Goal: Task Accomplishment & Management: Use online tool/utility

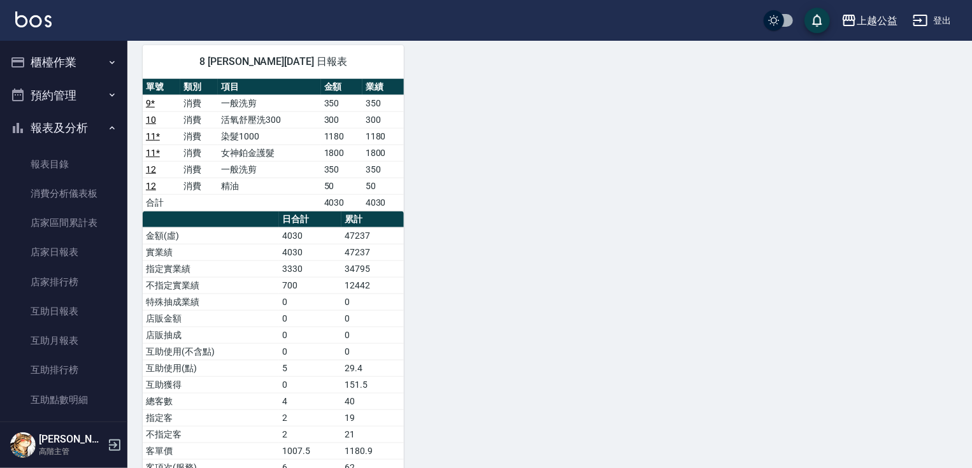
scroll to position [273, 0]
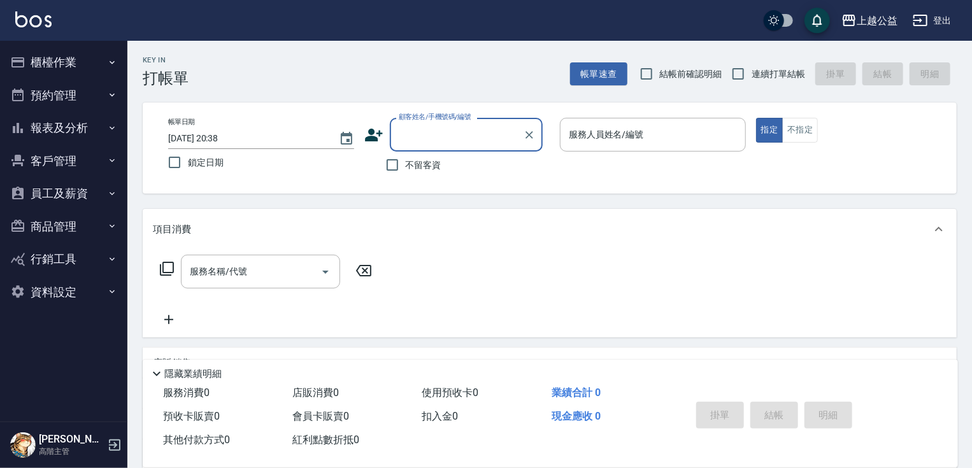
click at [433, 164] on span "不留客資" at bounding box center [424, 165] width 36 height 13
click at [406, 164] on input "不留客資" at bounding box center [392, 165] width 27 height 27
checkbox input "true"
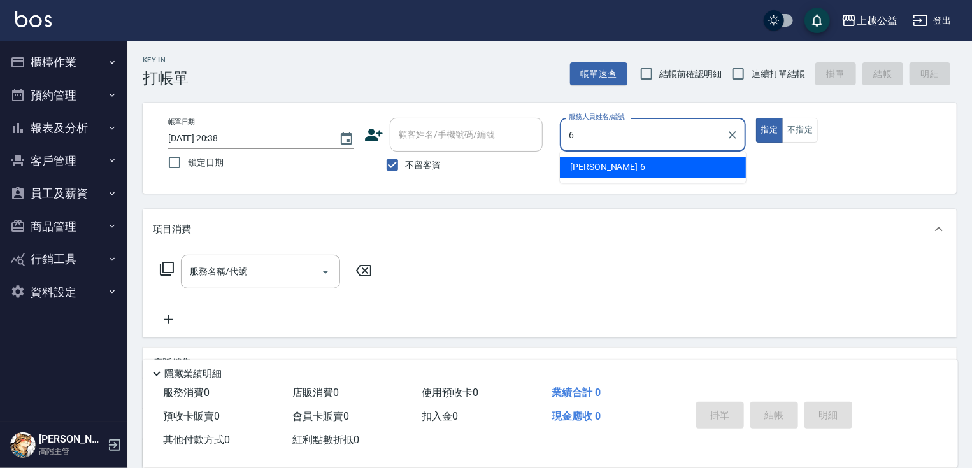
type input "[PERSON_NAME]-6"
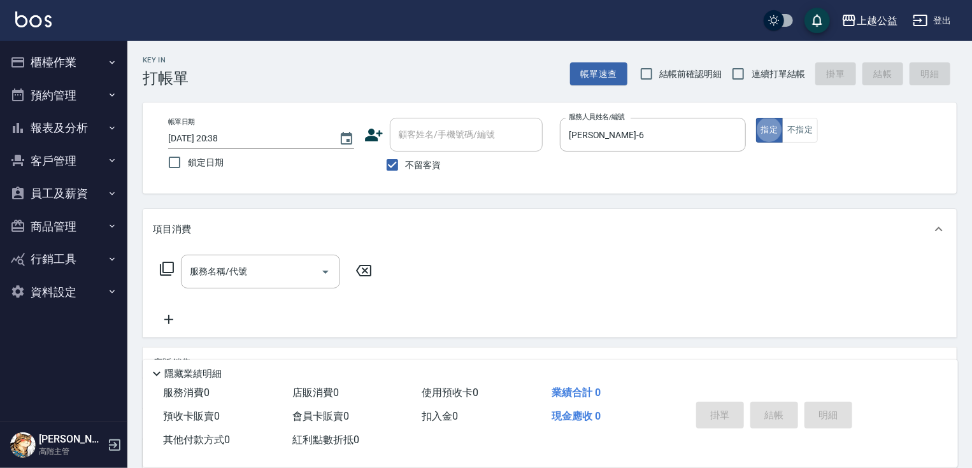
type button "true"
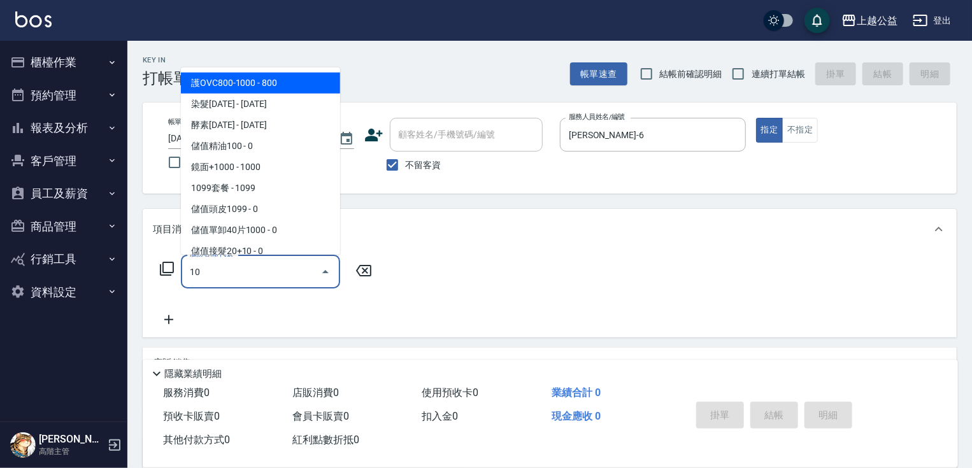
type input "1"
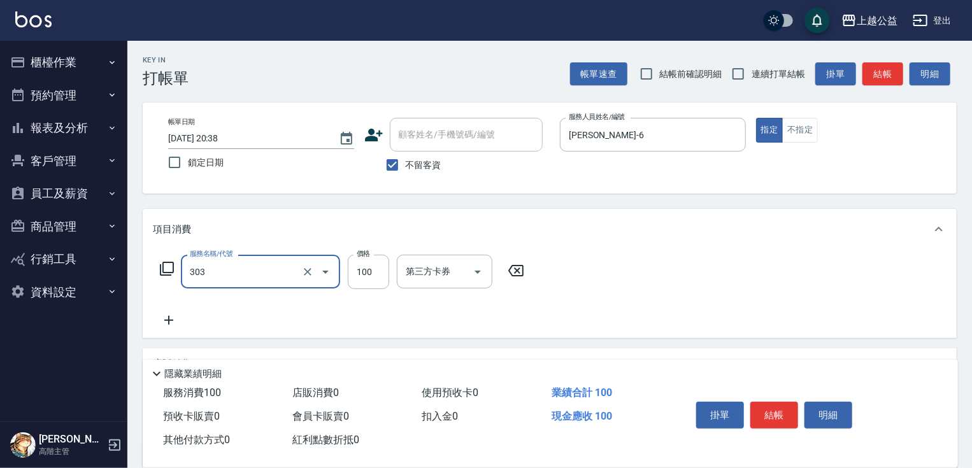
type input "剪髮(303)"
type input "200"
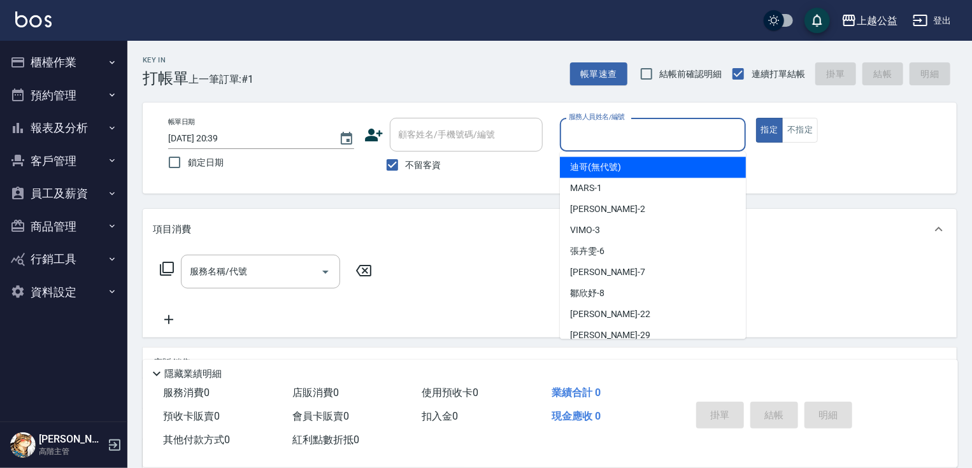
click at [666, 132] on input "服務人員姓名/編號" at bounding box center [653, 135] width 175 height 22
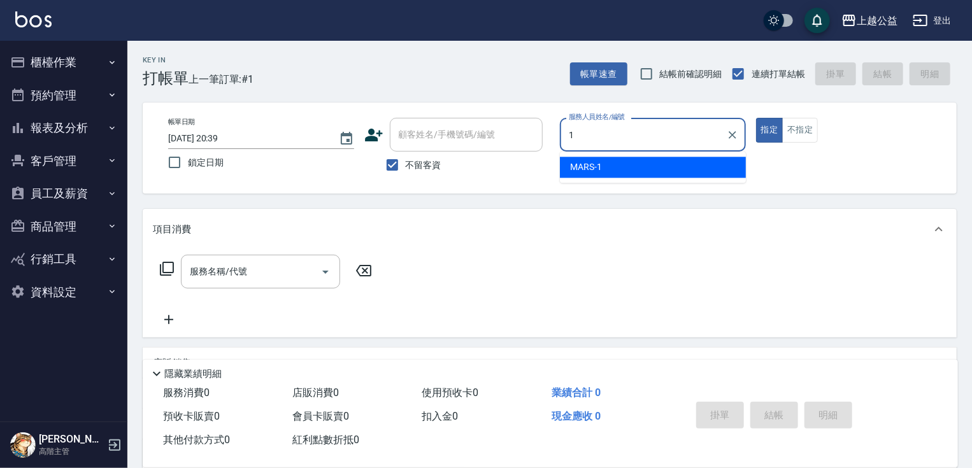
type input "MARS-1"
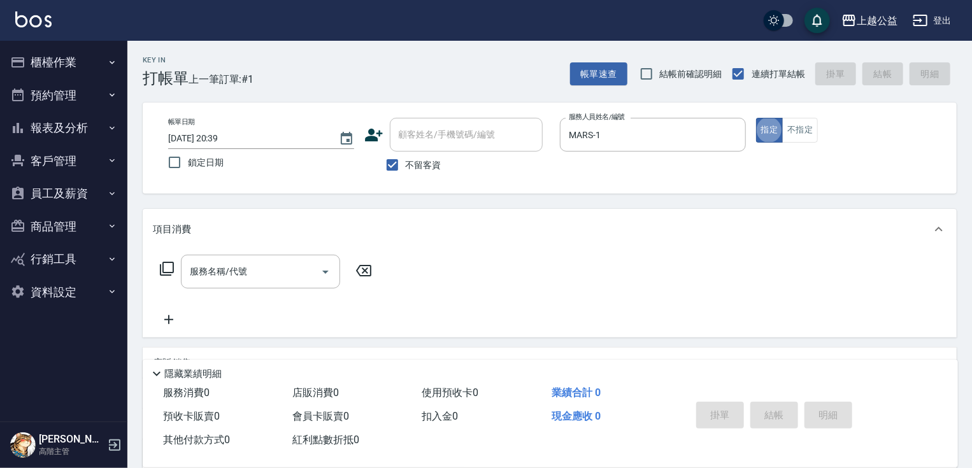
type button "true"
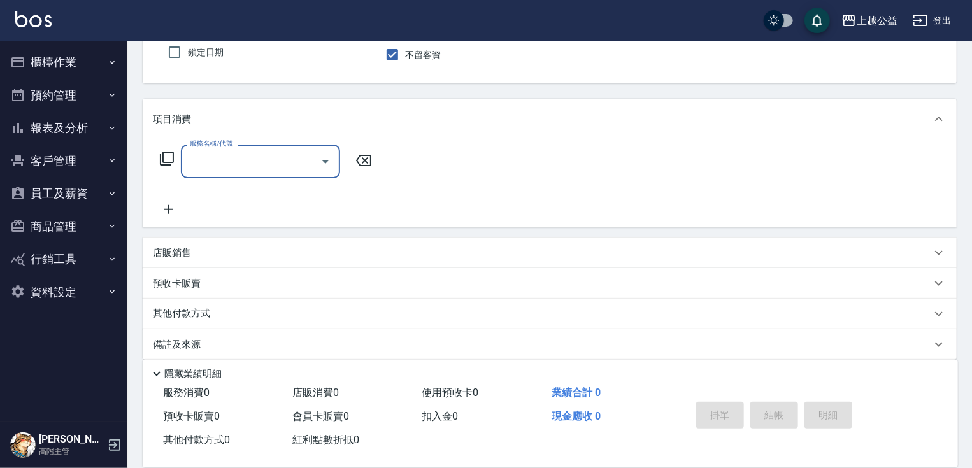
scroll to position [122, 0]
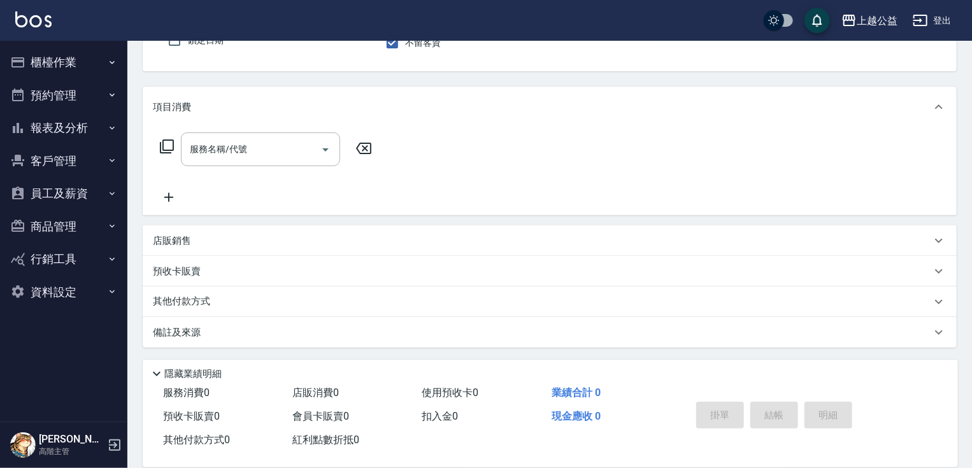
drag, startPoint x: 204, startPoint y: 241, endPoint x: 222, endPoint y: 231, distance: 20.0
click at [205, 241] on div "店販銷售" at bounding box center [542, 240] width 779 height 13
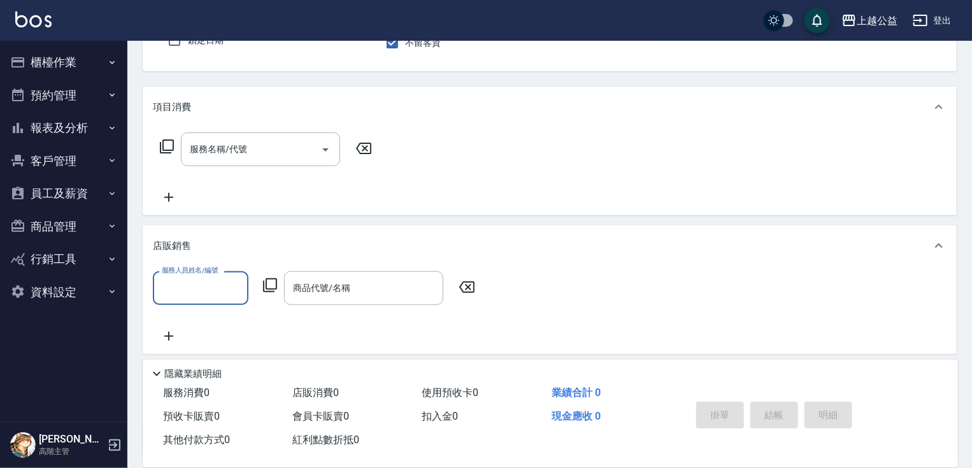
scroll to position [0, 0]
type input "MARS-1"
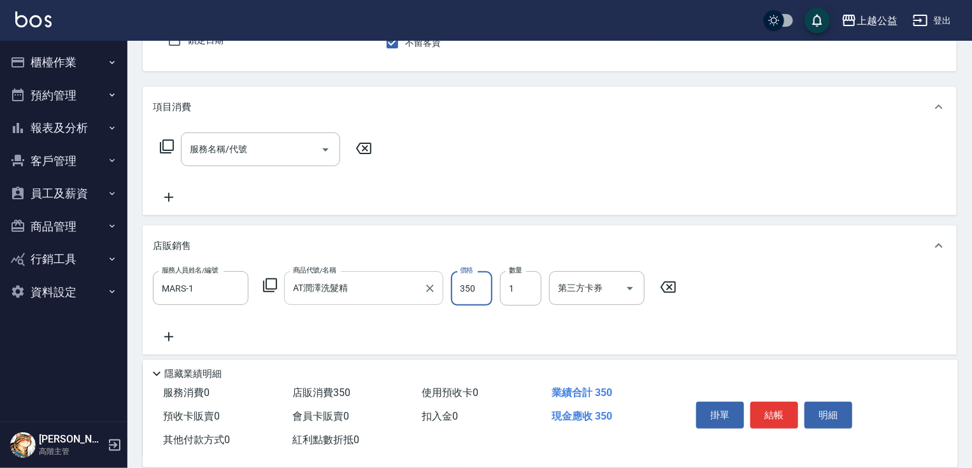
click at [326, 291] on input "AT潤澤洗髮精" at bounding box center [354, 288] width 129 height 22
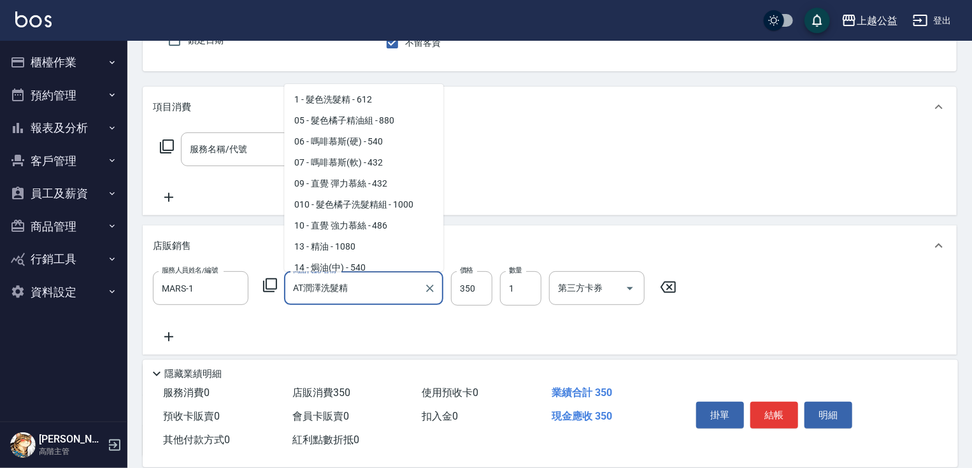
scroll to position [596, 0]
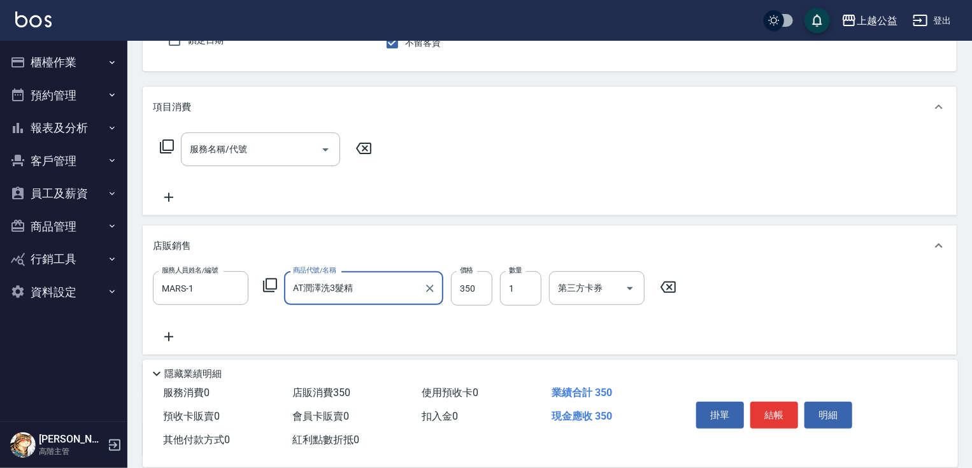
type input "AT潤澤洗35髮精"
click at [431, 291] on icon "Clear" at bounding box center [430, 288] width 13 height 13
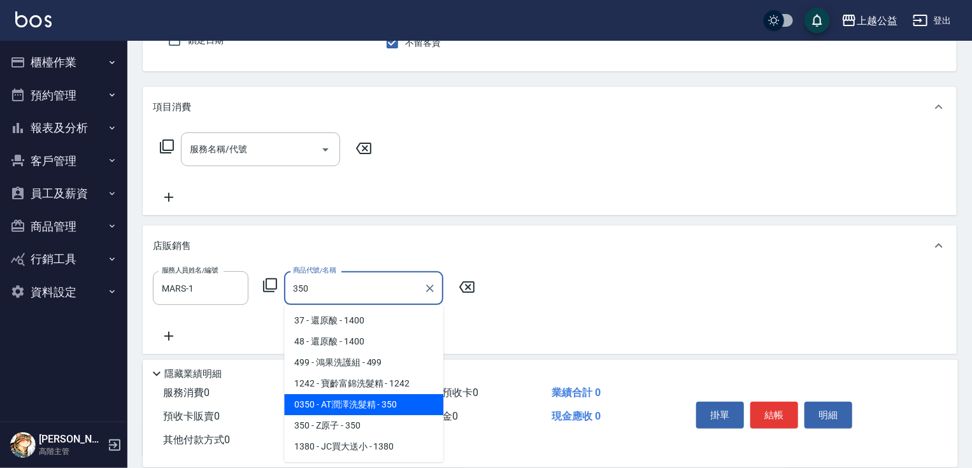
type input "AT潤澤洗髮精"
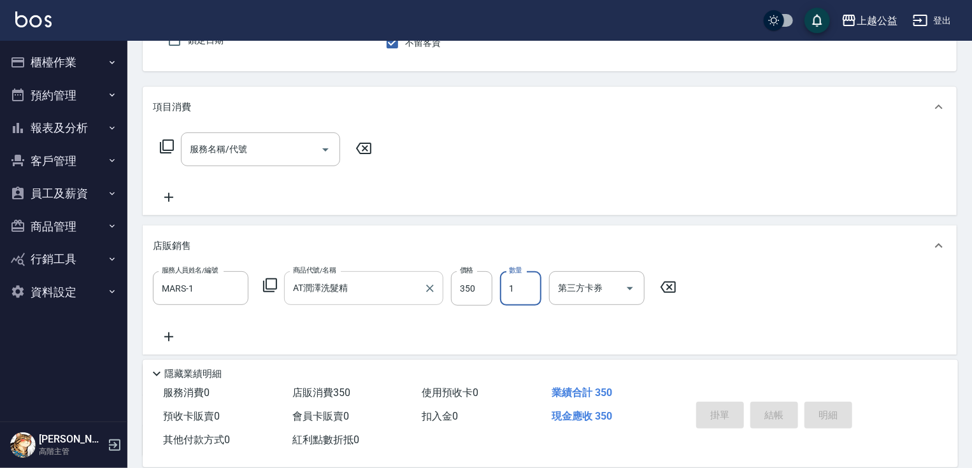
type input "[DATE] 20:40"
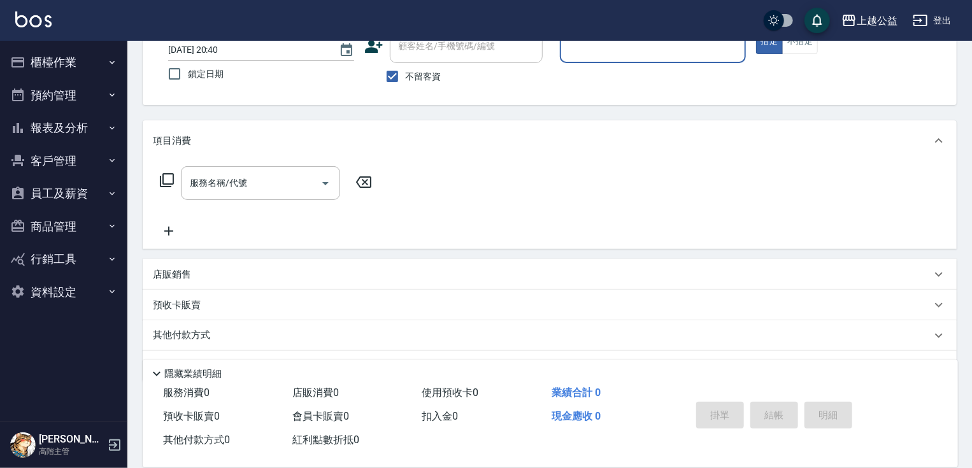
scroll to position [69, 0]
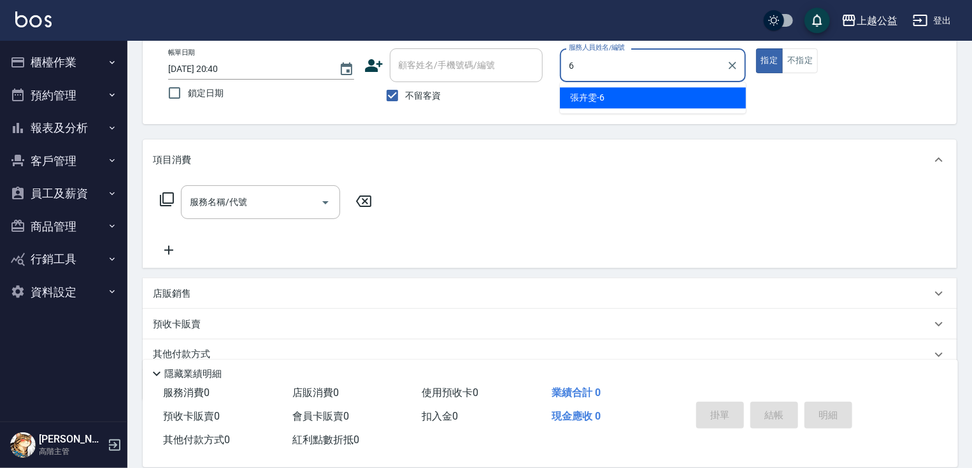
type input "[PERSON_NAME]-6"
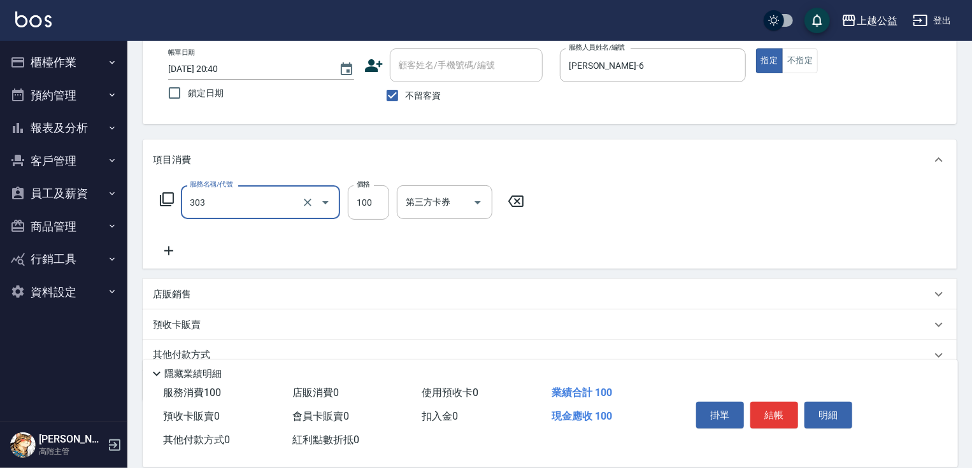
type input "剪髮(303)"
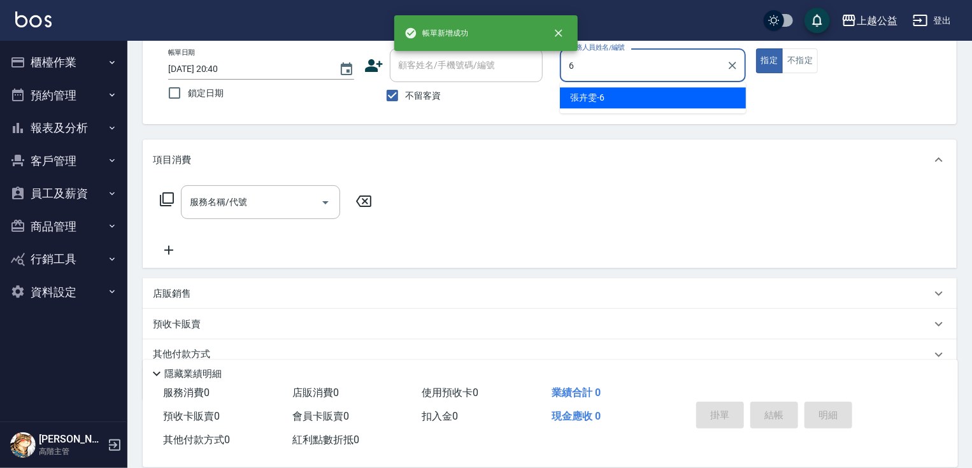
type input "[PERSON_NAME]-6"
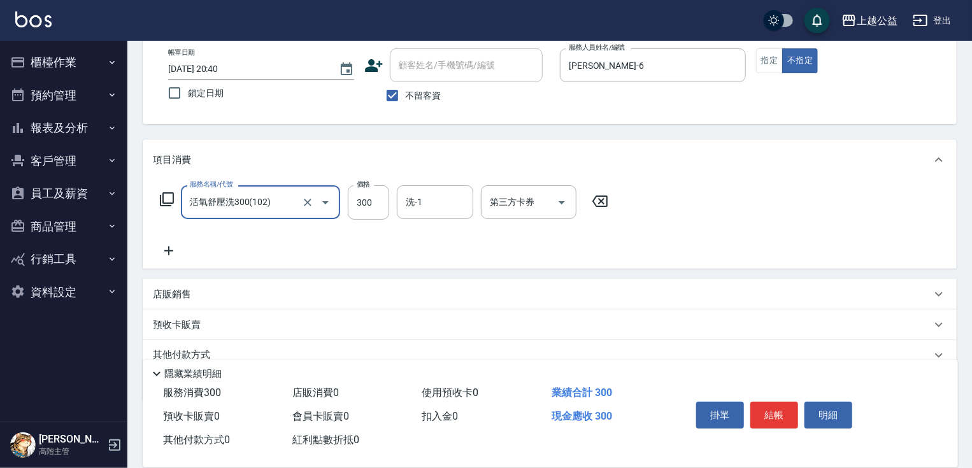
type input "活氧舒壓洗300(102)"
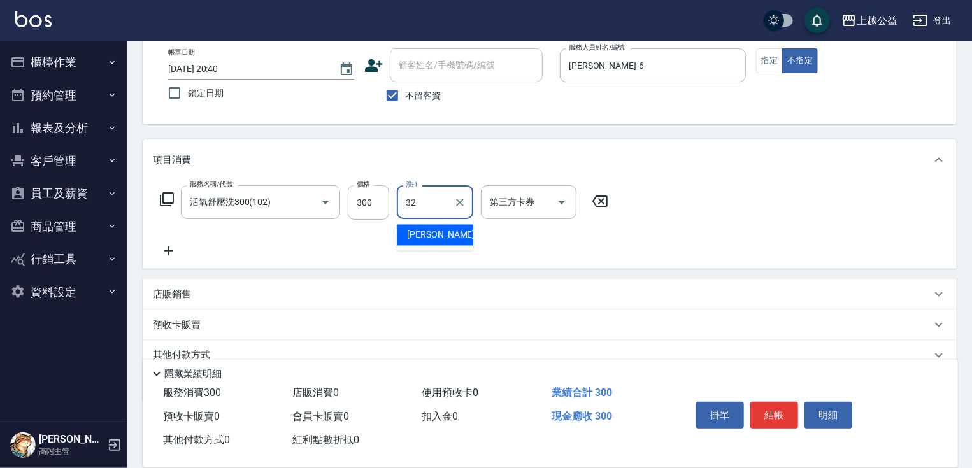
type input "[PERSON_NAME]-32"
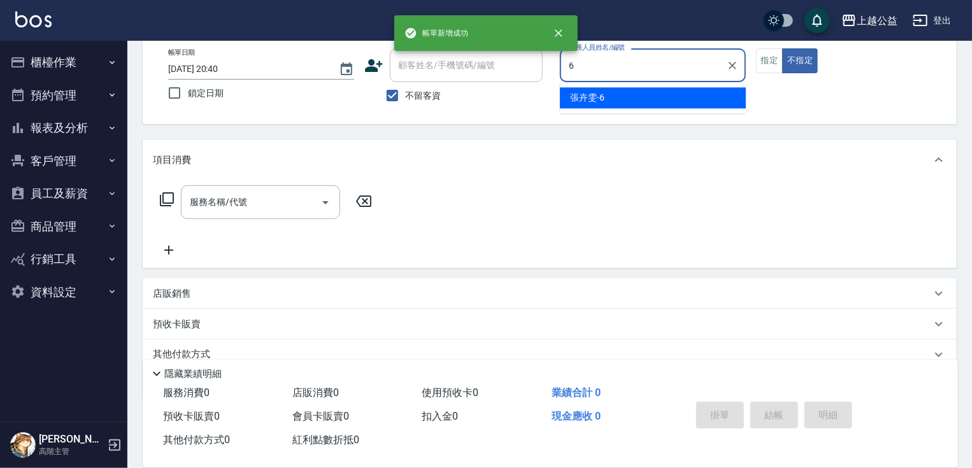
type input "[PERSON_NAME]-6"
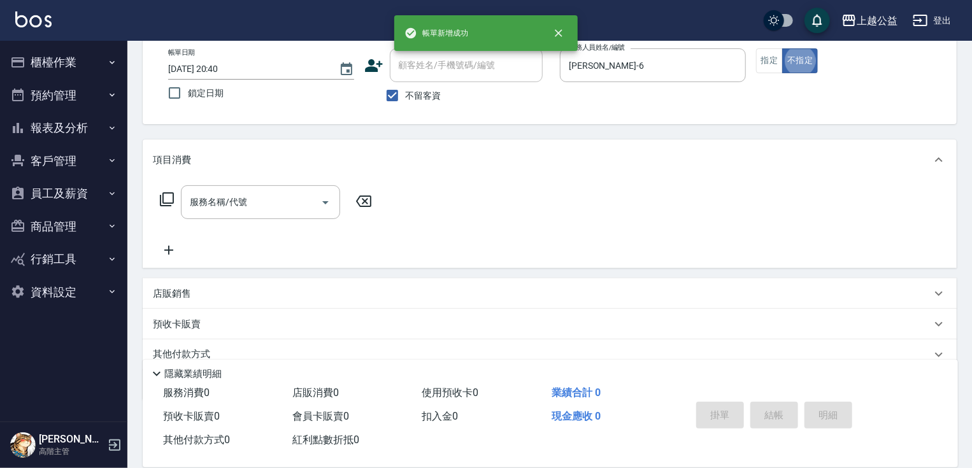
type button "false"
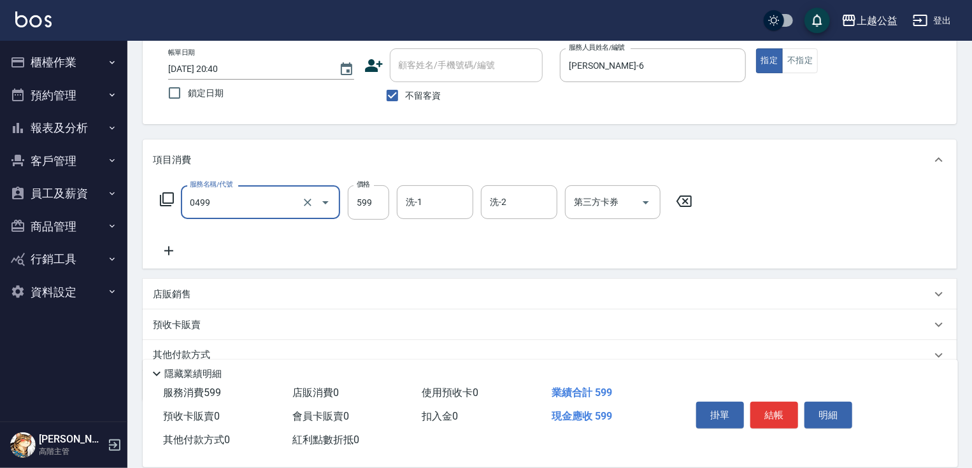
type input "頭皮去角質(0499)"
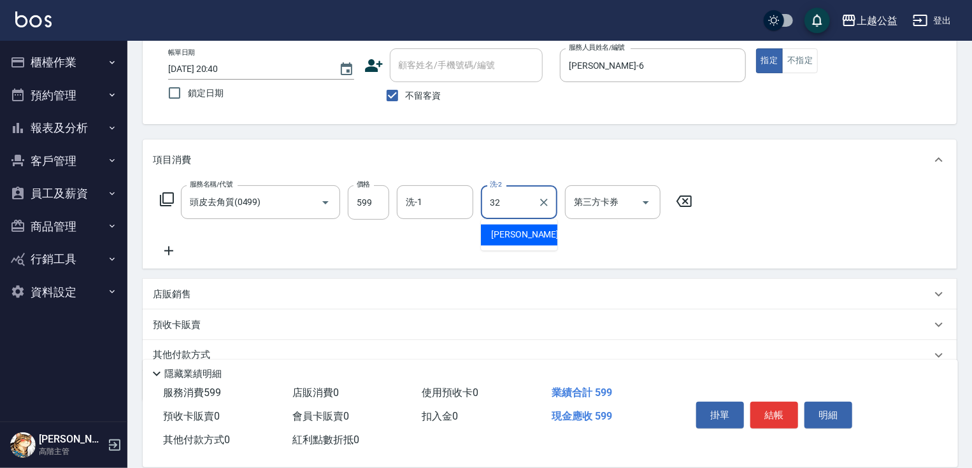
type input "[PERSON_NAME]-32"
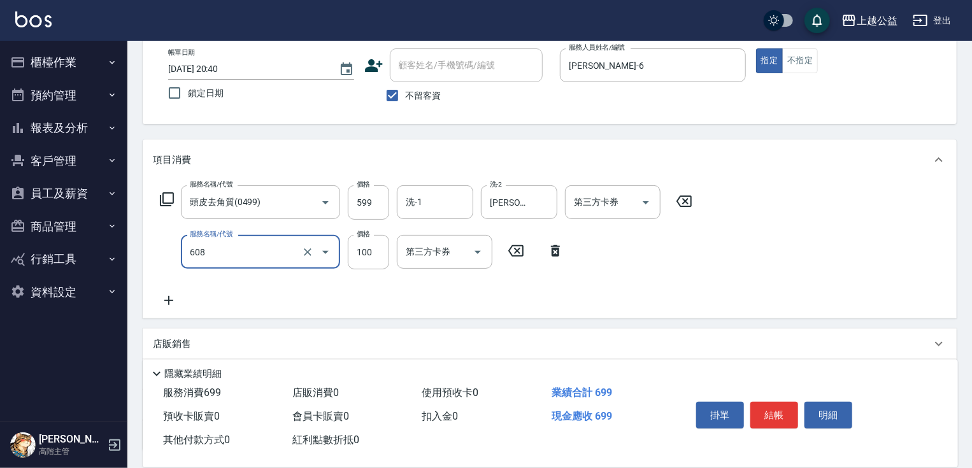
type input "精油長髮(608)"
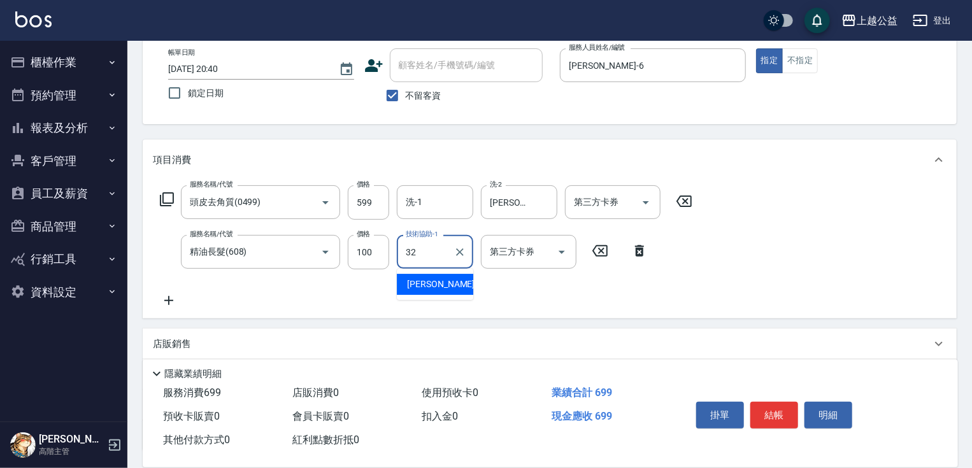
type input "[PERSON_NAME]-32"
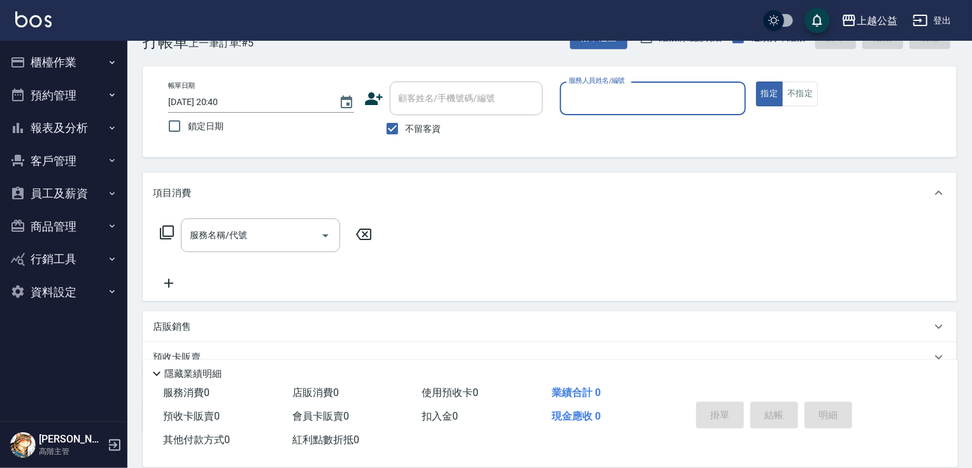
scroll to position [31, 0]
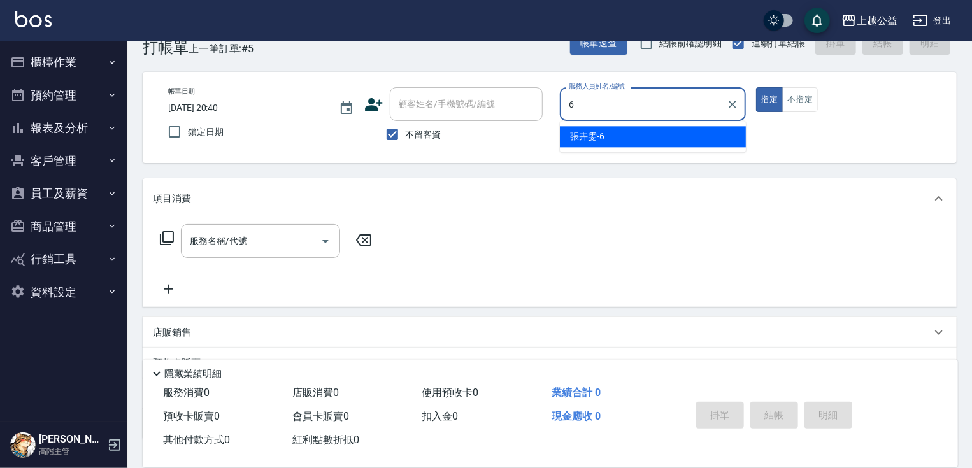
type input "[PERSON_NAME]-6"
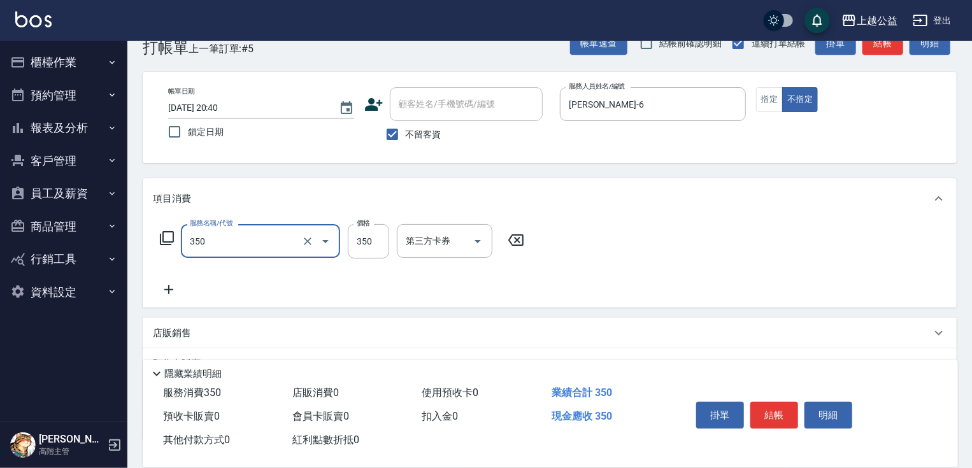
type input "一般洗剪(350)"
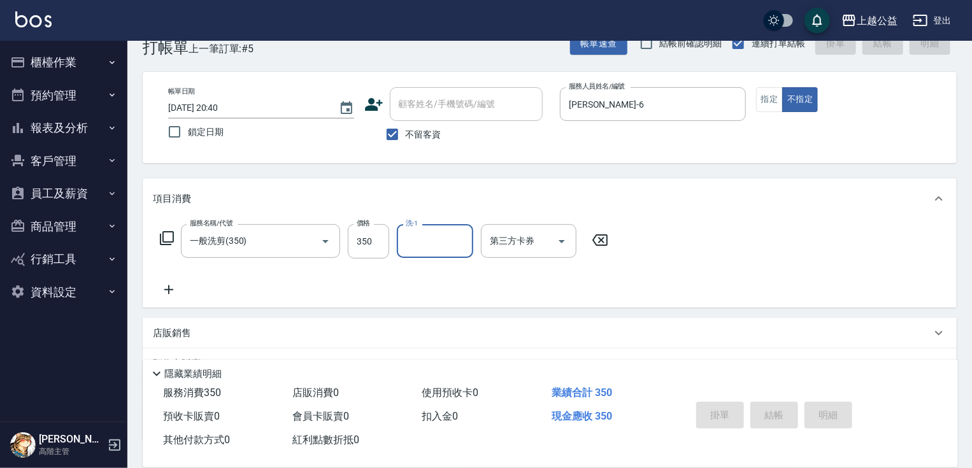
type input "[DATE] 20:45"
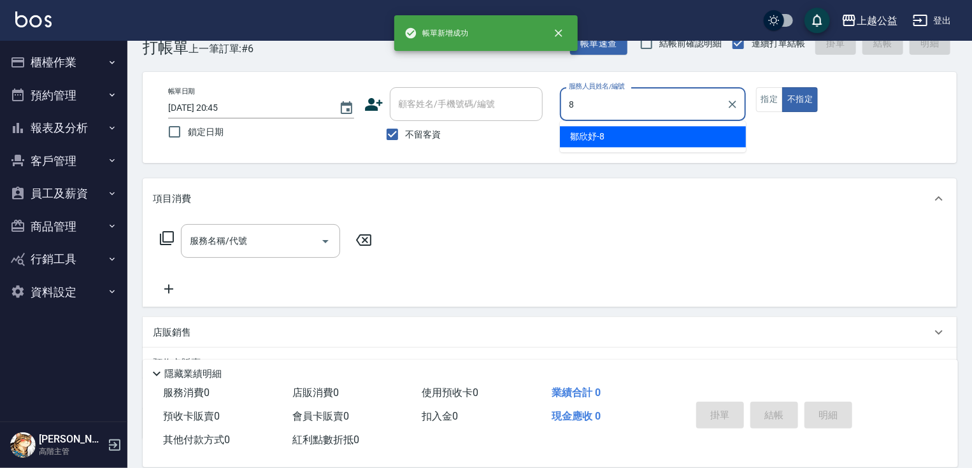
type input "[PERSON_NAME]-8"
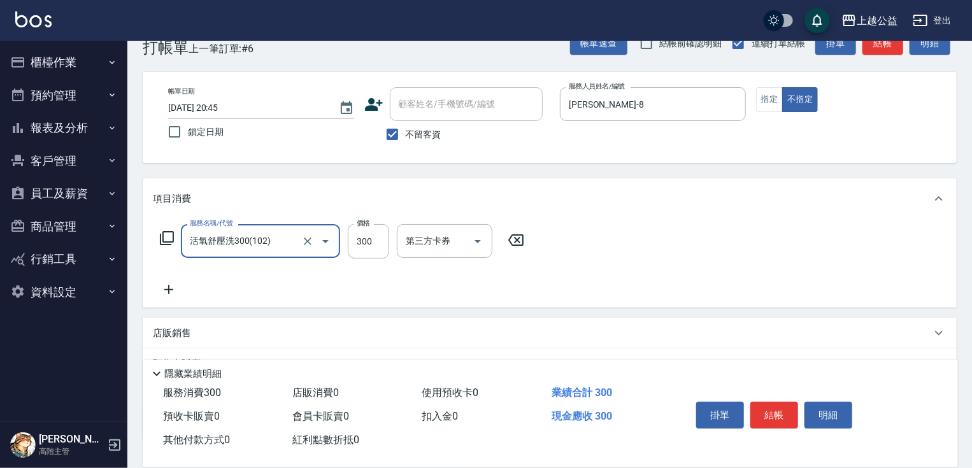
type input "活氧舒壓洗300(102)"
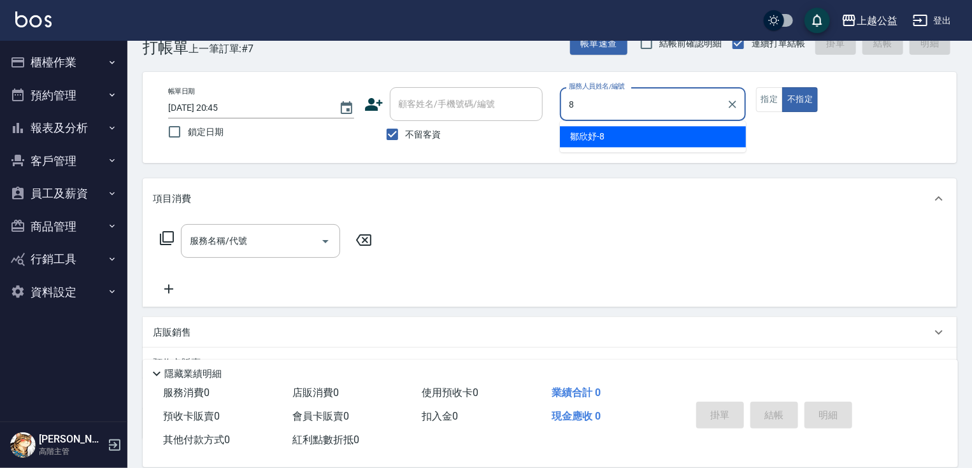
type input "[PERSON_NAME]-8"
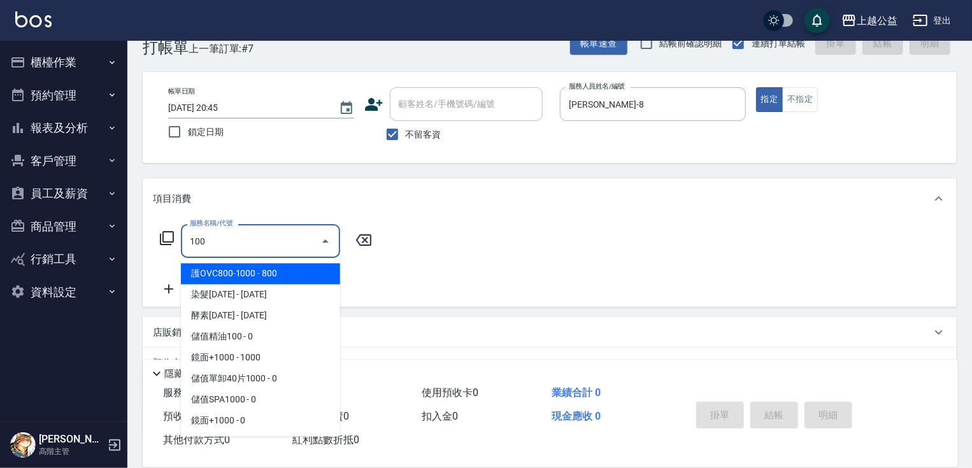
type input "1000"
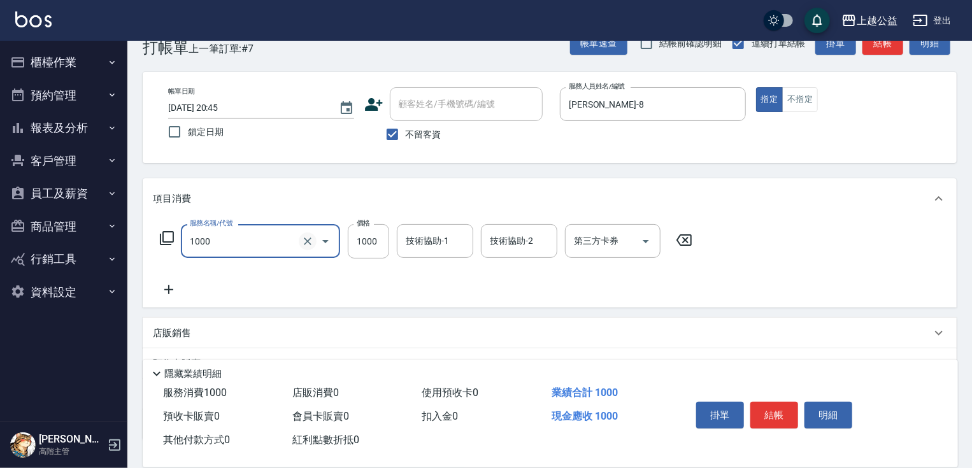
click at [306, 241] on icon "Clear" at bounding box center [307, 241] width 13 height 13
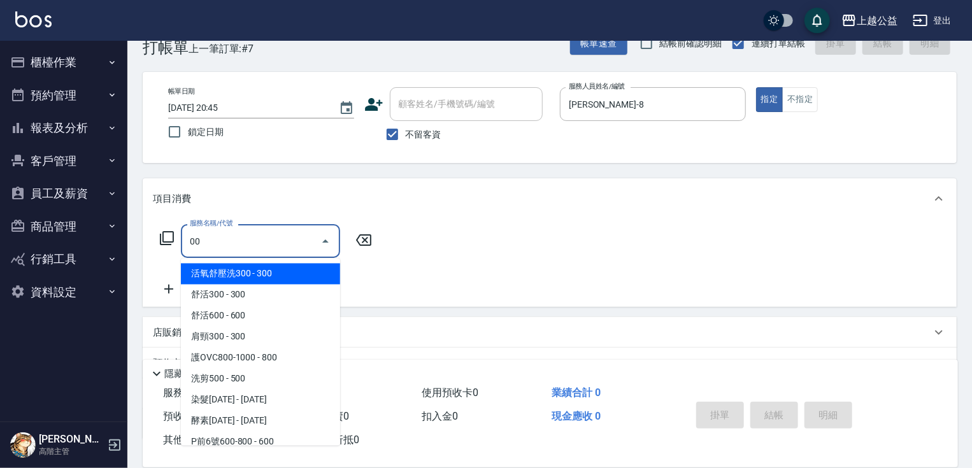
type input "0"
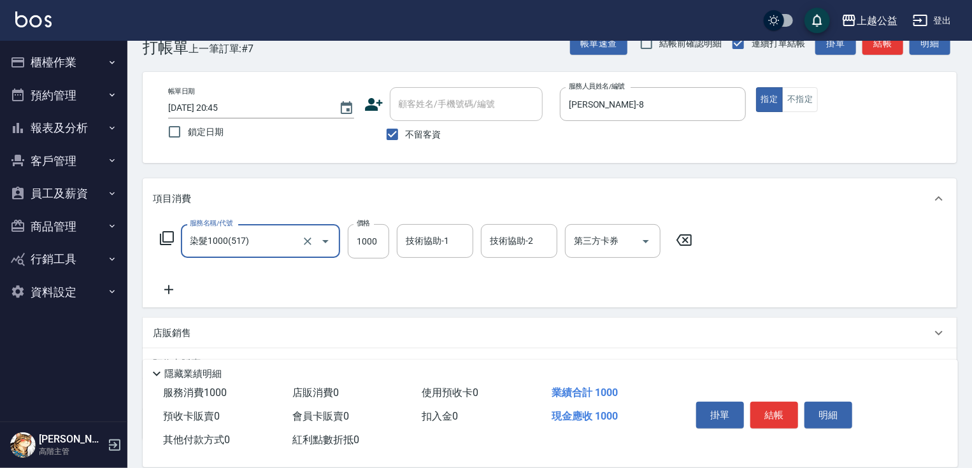
type input "染髮1000(517)"
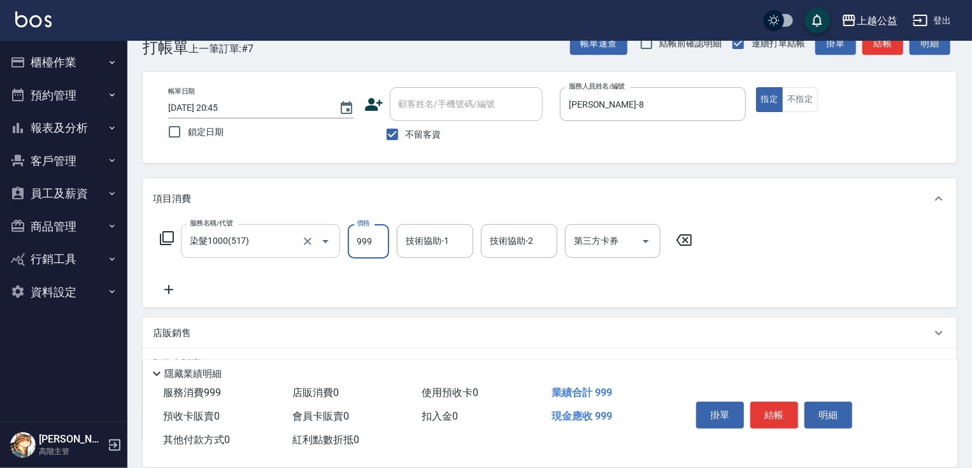
type input "999"
type input "322"
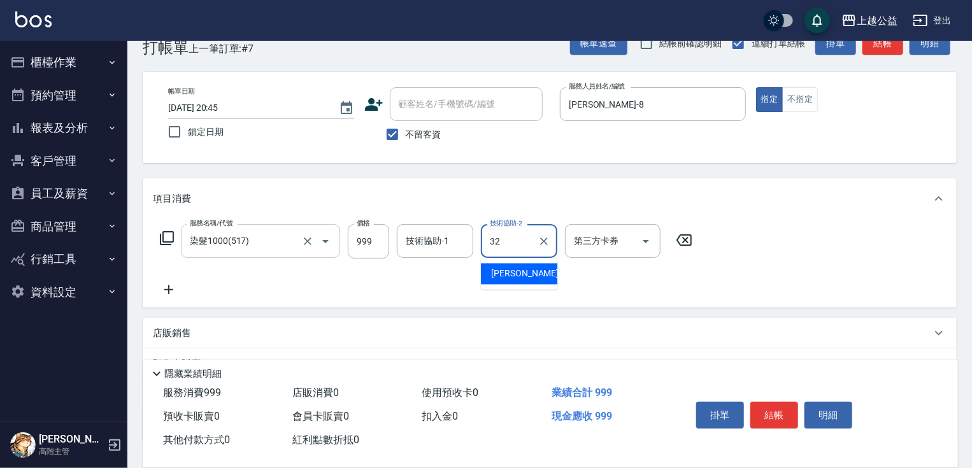
type input "[PERSON_NAME]-32"
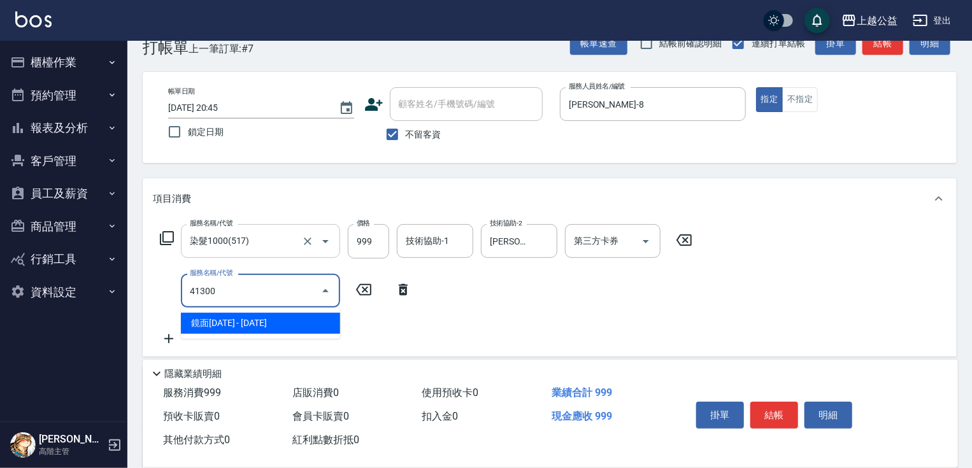
type input "鏡面1300(41300)"
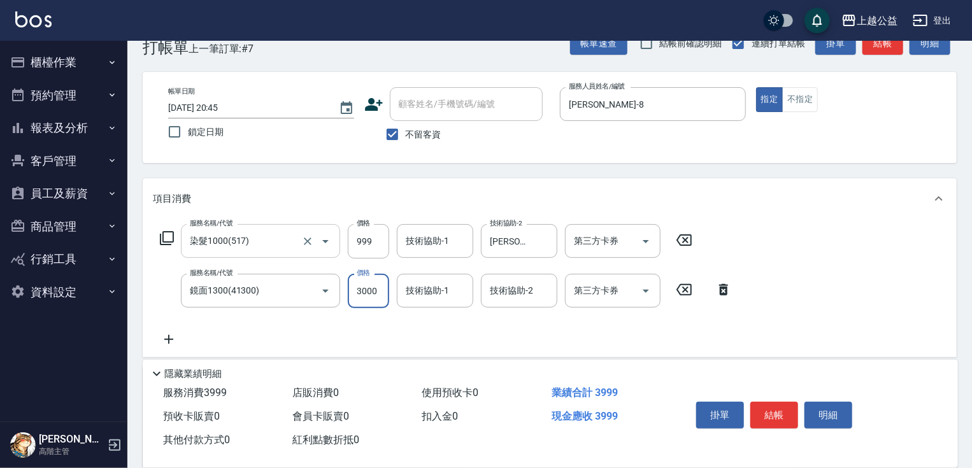
type input "3000"
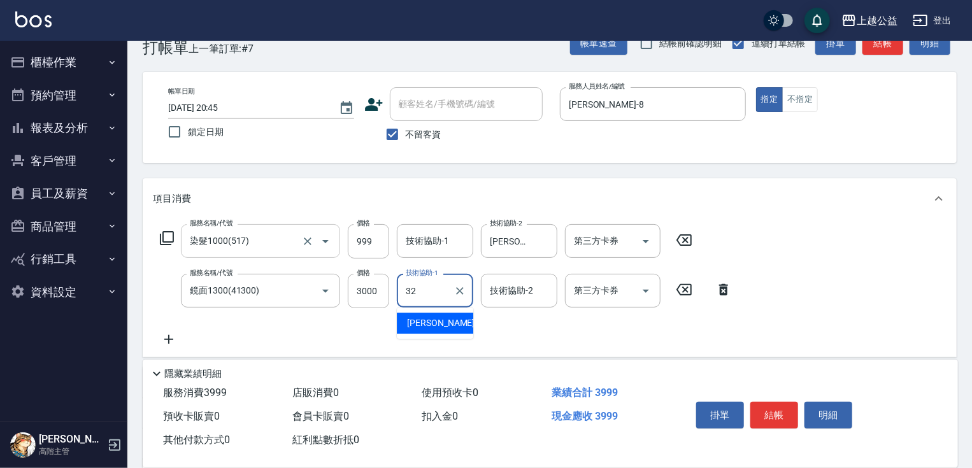
type input "[PERSON_NAME]-32"
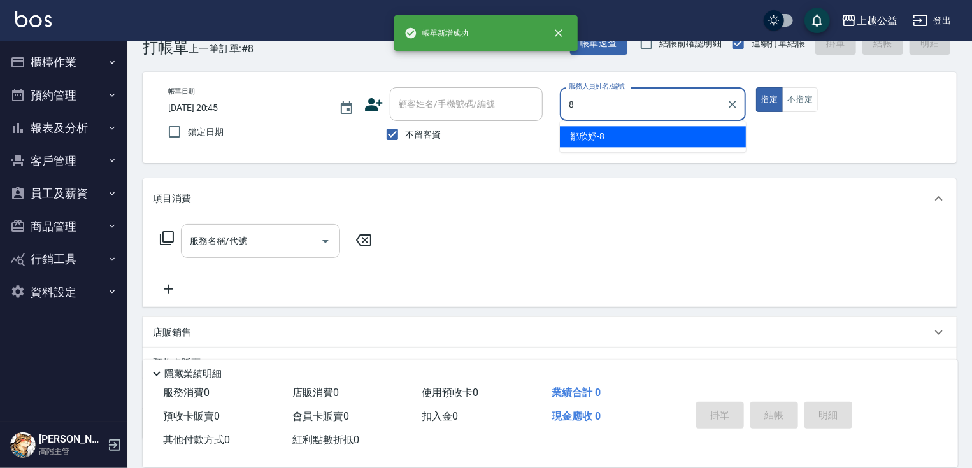
type input "[PERSON_NAME]-8"
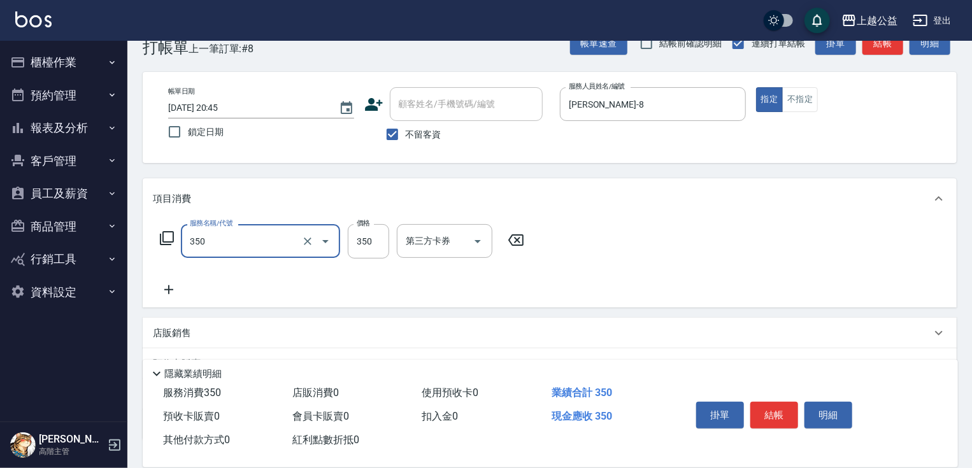
type input "一般洗剪(350)"
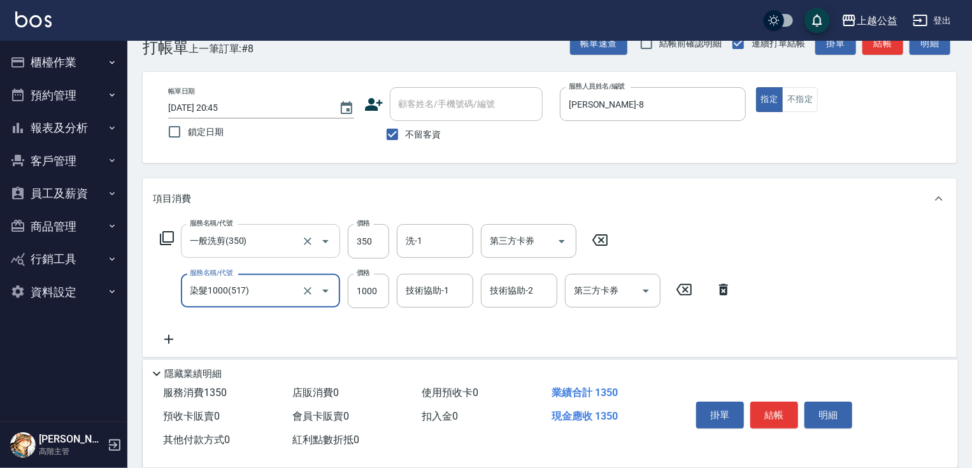
type input "染髮1000(517)"
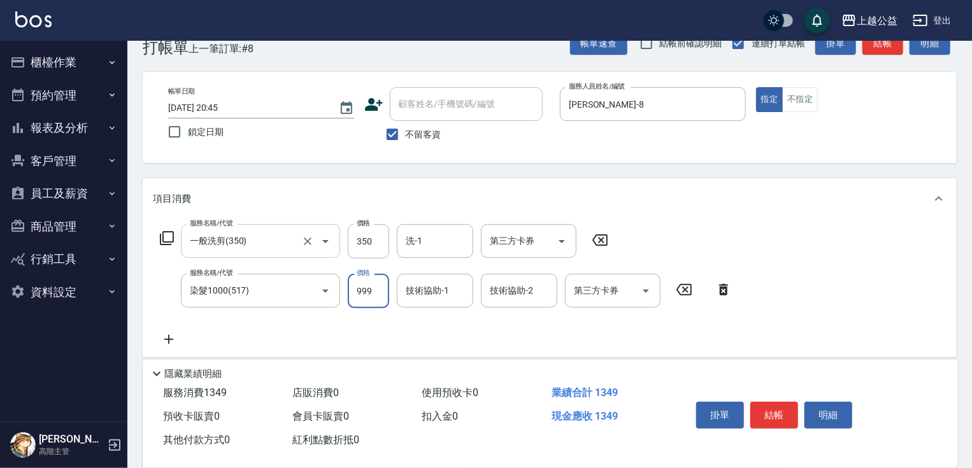
type input "999"
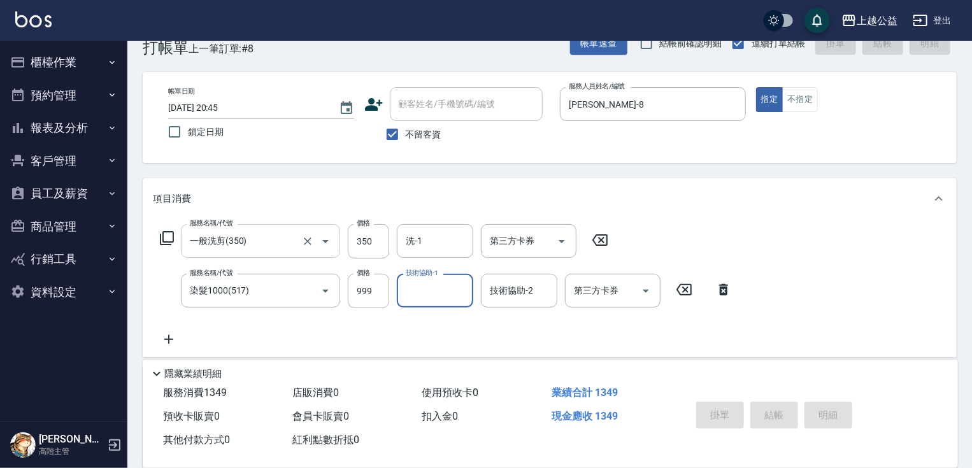
type input "[DATE] 20:46"
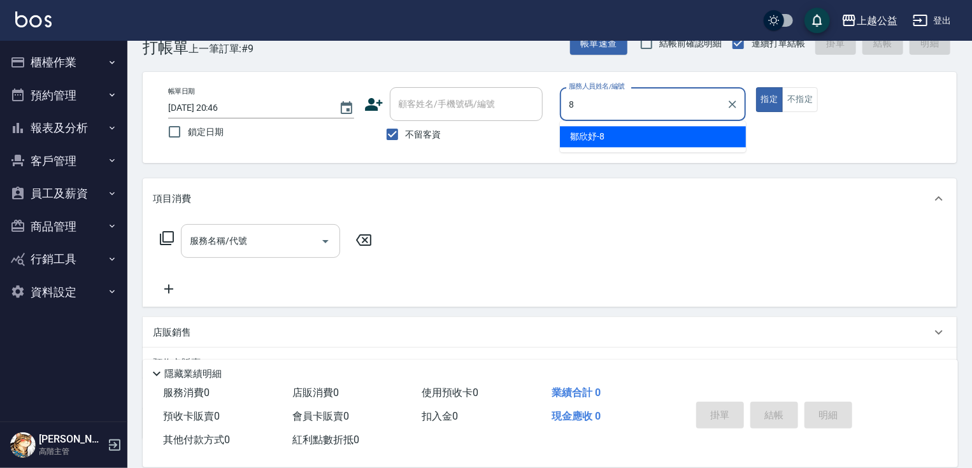
type input "[PERSON_NAME]-8"
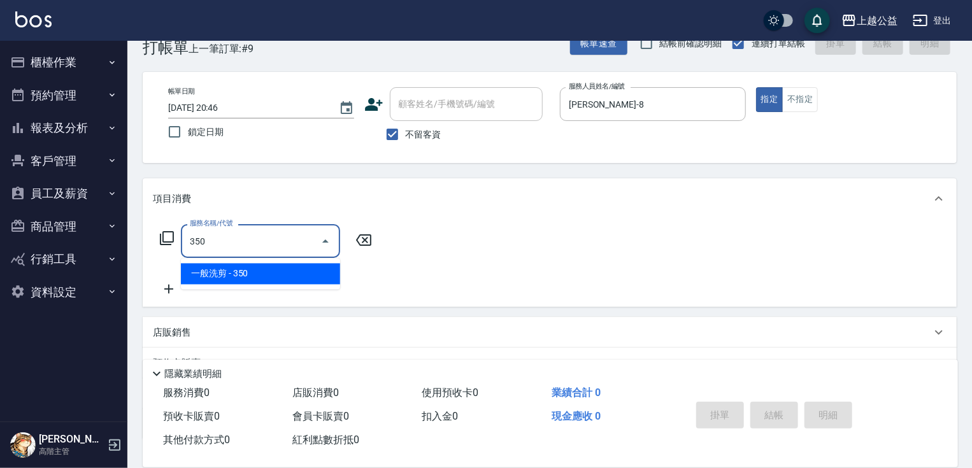
type input "一般洗剪(350)"
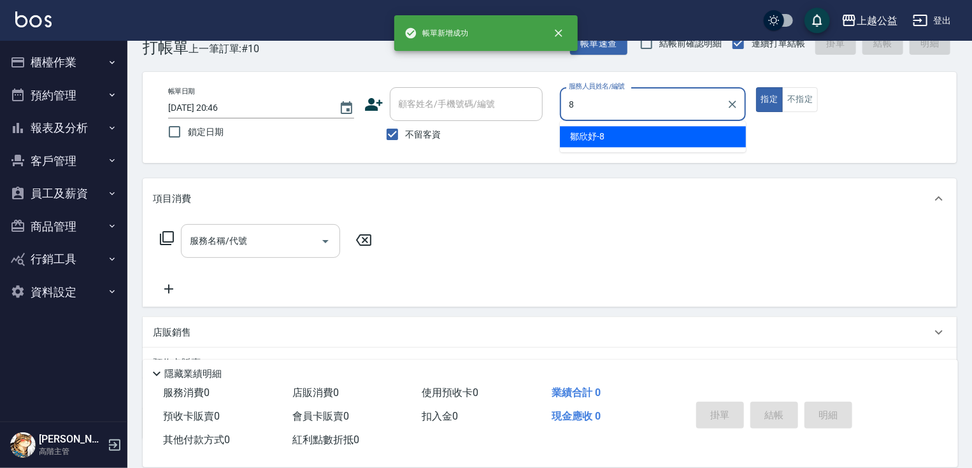
type input "[PERSON_NAME]-8"
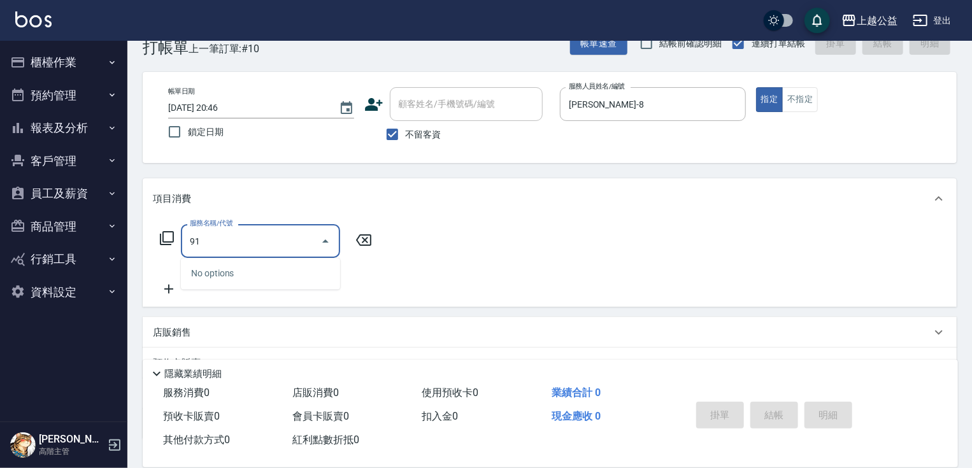
type input "9"
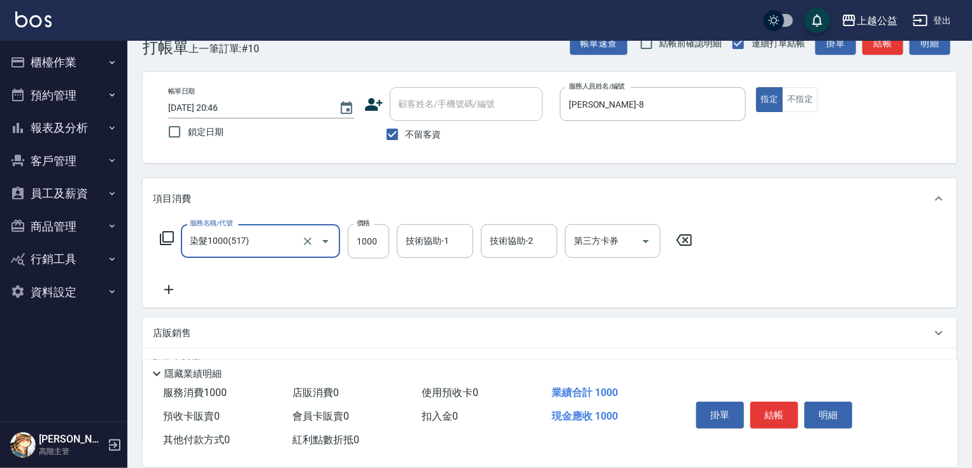
type input "染髮1000(517)"
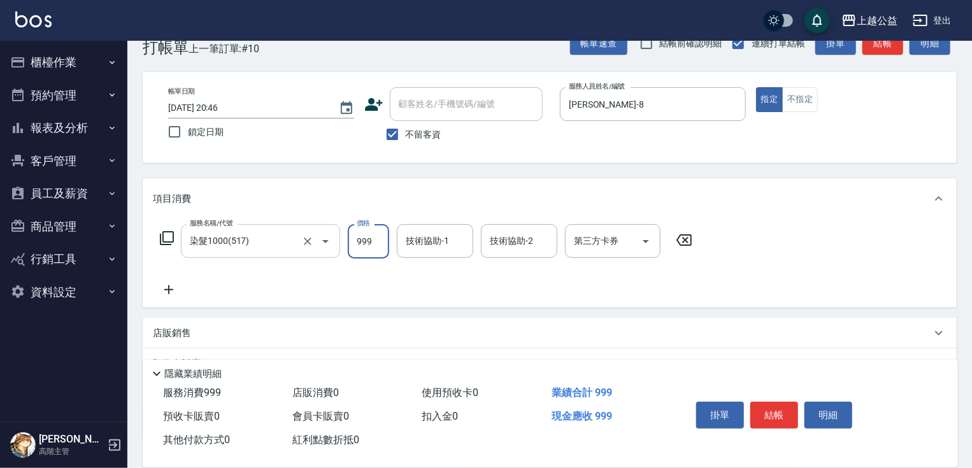
type input "999"
type input "[PERSON_NAME]-32"
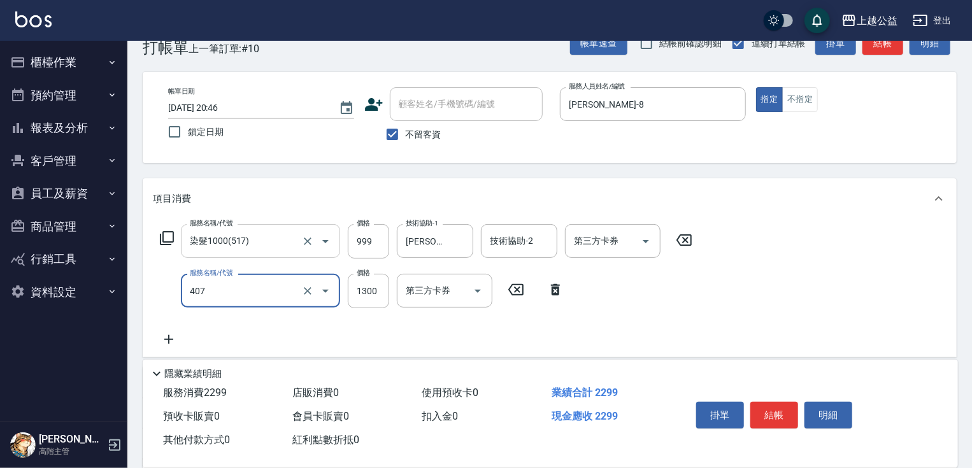
type input "女神鉑金護髮(407)"
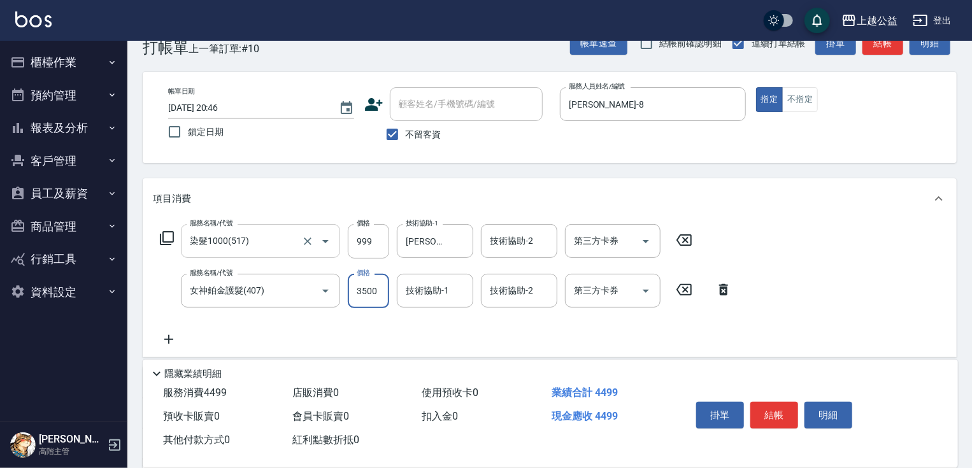
type input "3500"
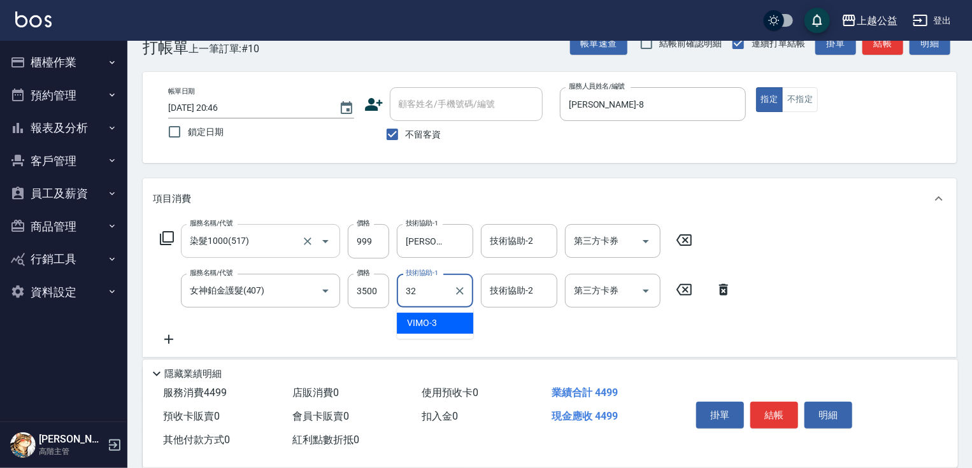
type input "[PERSON_NAME]-32"
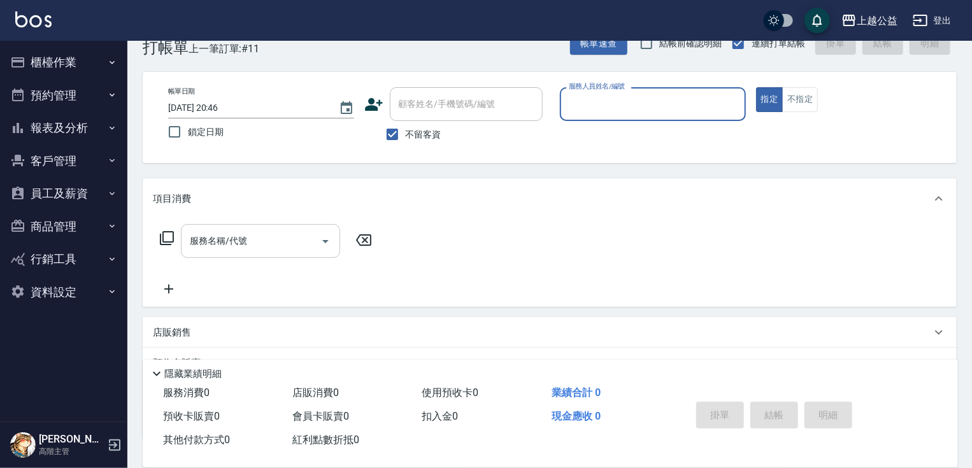
click at [73, 127] on button "報表及分析" at bounding box center [63, 127] width 117 height 33
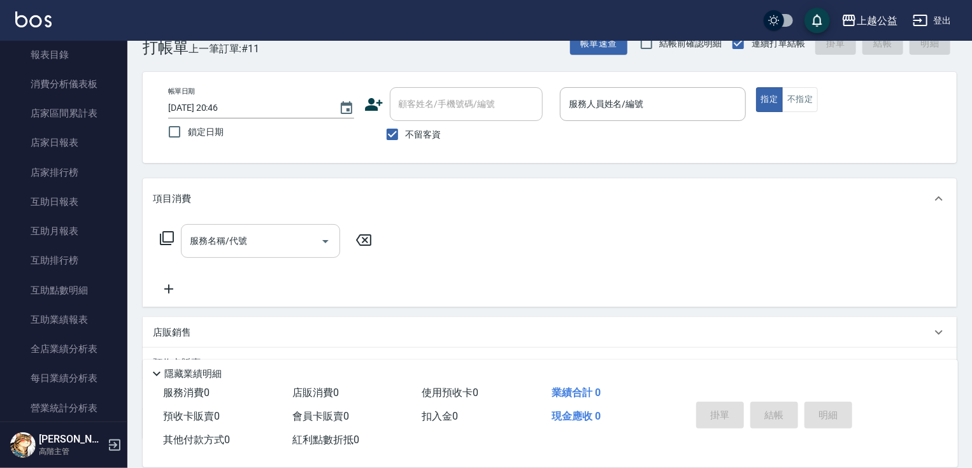
scroll to position [139, 0]
click at [80, 116] on link "店家日報表" at bounding box center [63, 113] width 117 height 29
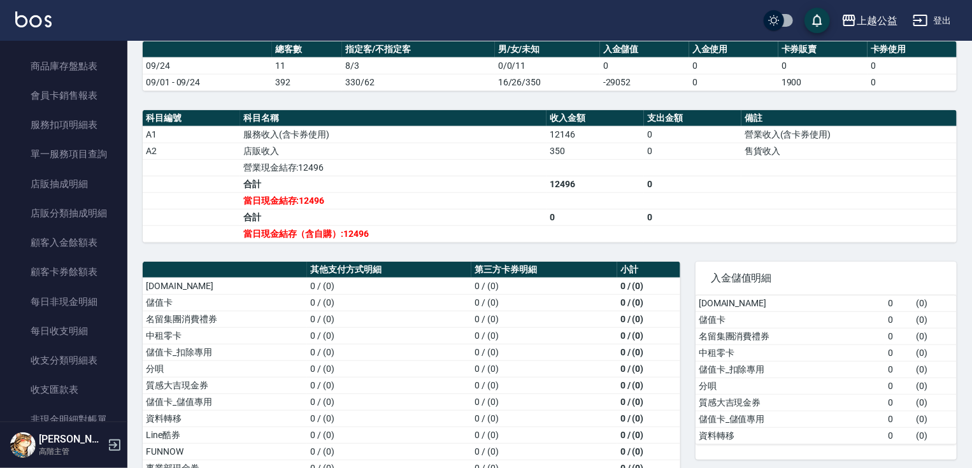
scroll to position [419, 0]
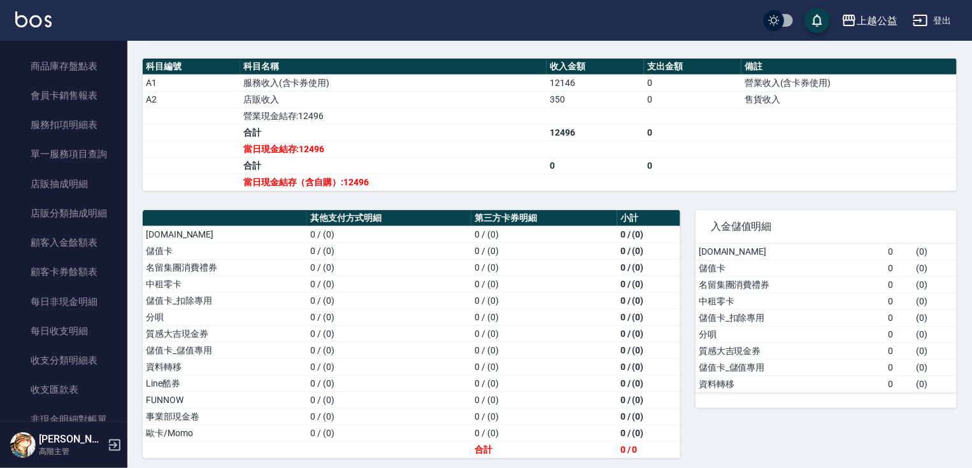
click at [120, 296] on nav "櫃檯作業 打帳單 帳單列表 掛單列表 座位開單 營業儀表板 現金收支登錄 高階收支登錄 材料自購登錄 每日結帳 排班表 現場電腦打卡 掃碼打卡 預約管理 預約…" at bounding box center [63, 231] width 127 height 381
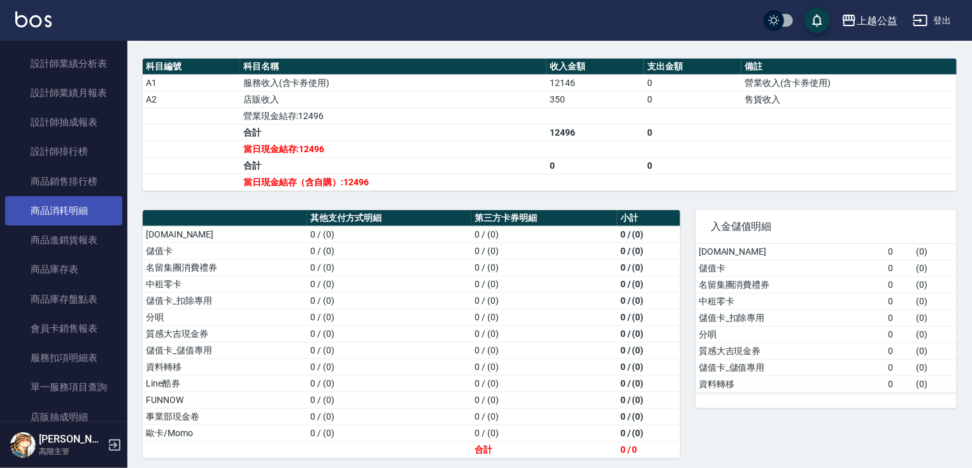
scroll to position [554, 0]
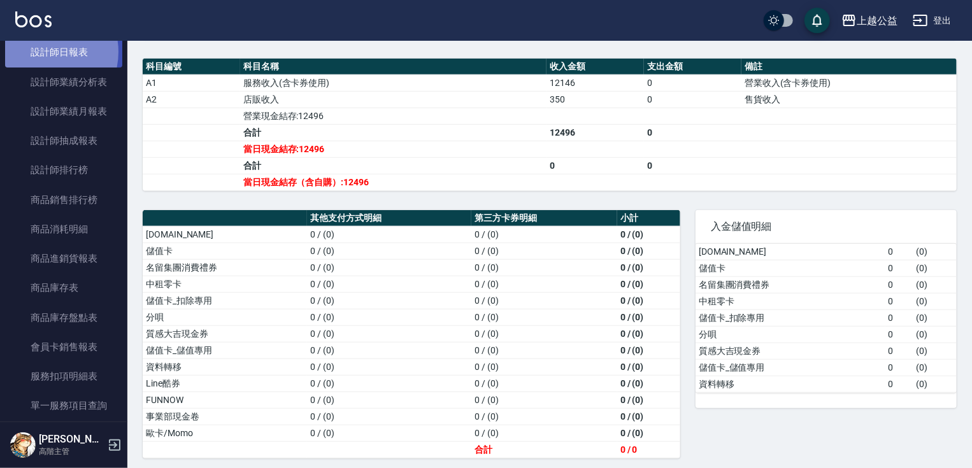
click at [41, 52] on link "設計師日報表" at bounding box center [63, 52] width 117 height 29
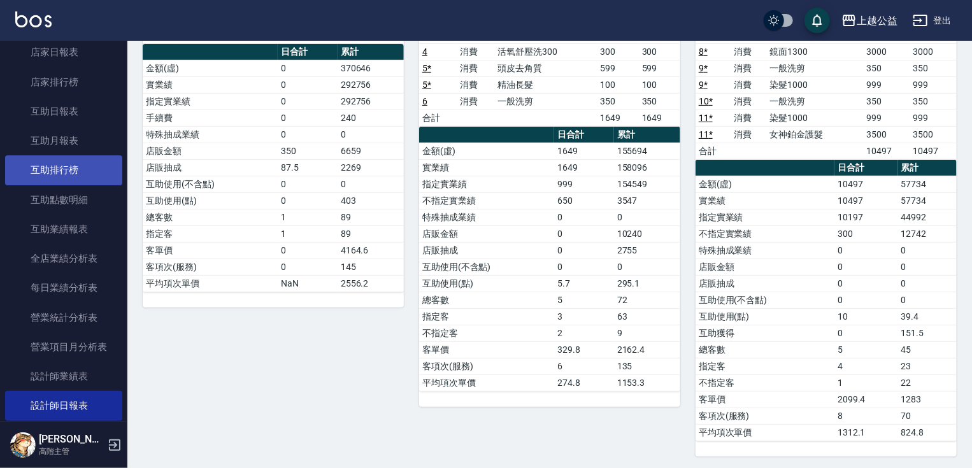
scroll to position [206, 0]
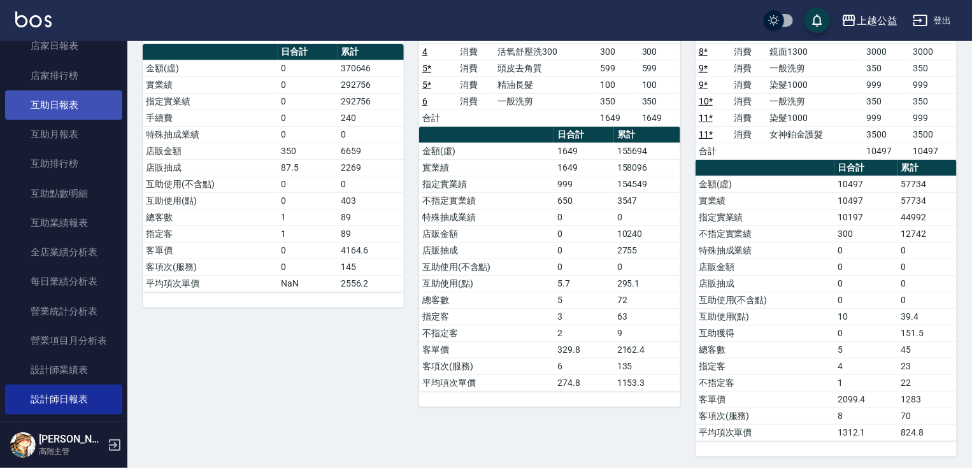
click at [73, 114] on link "互助日報表" at bounding box center [63, 104] width 117 height 29
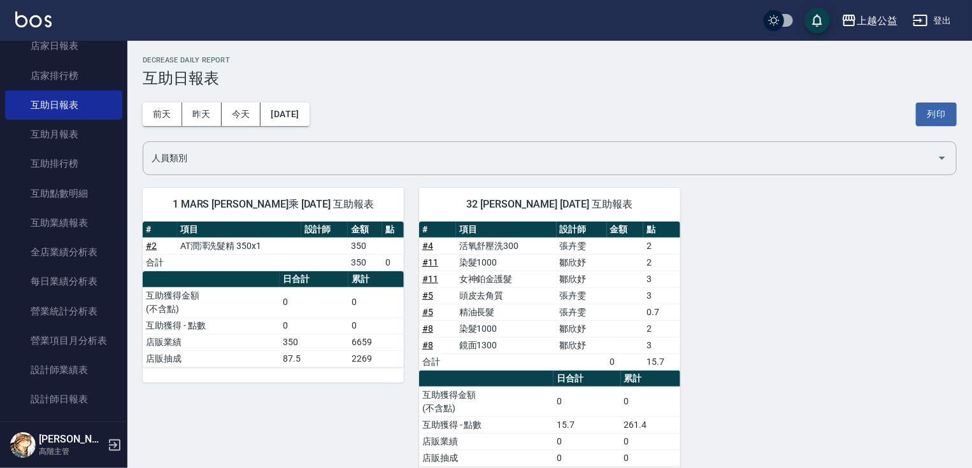
scroll to position [27, 0]
